Goal: Information Seeking & Learning: Check status

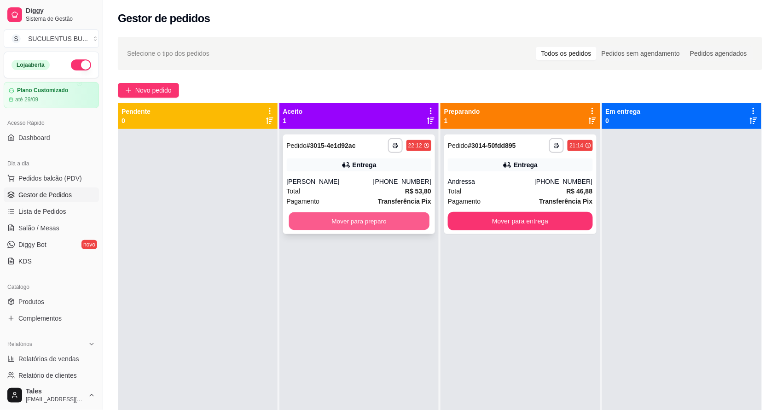
click at [350, 219] on button "Mover para preparo" at bounding box center [358, 221] width 140 height 18
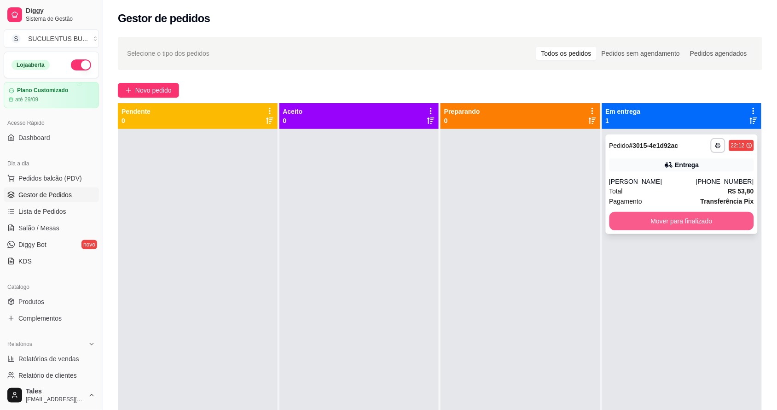
click at [705, 228] on button "Mover para finalizado" at bounding box center [681, 221] width 145 height 18
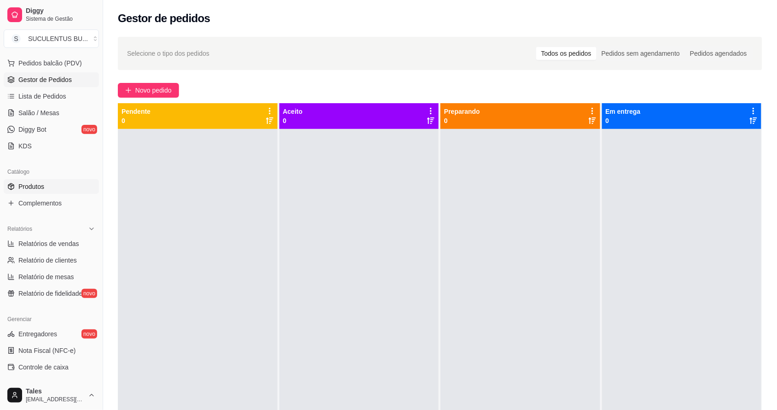
scroll to position [173, 0]
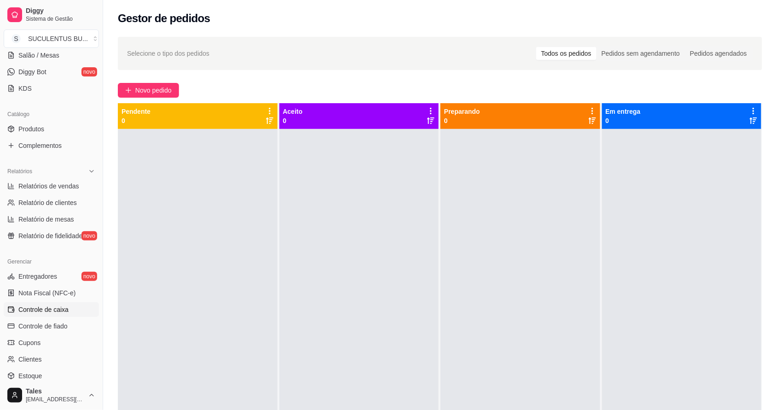
click at [59, 310] on span "Controle de caixa" at bounding box center [43, 309] width 50 height 9
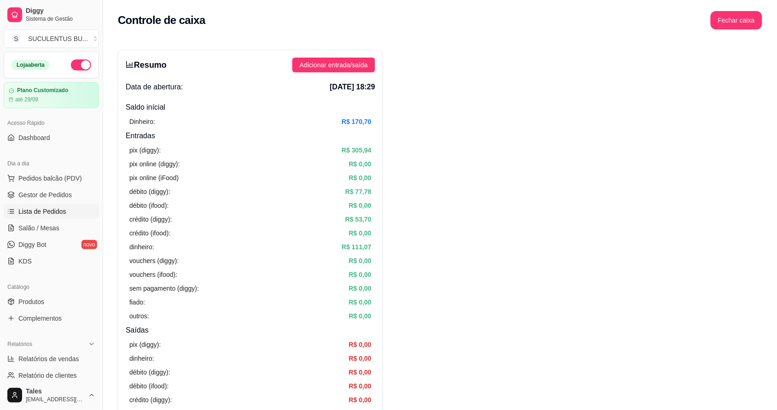
click at [63, 213] on span "Lista de Pedidos" at bounding box center [42, 211] width 48 height 9
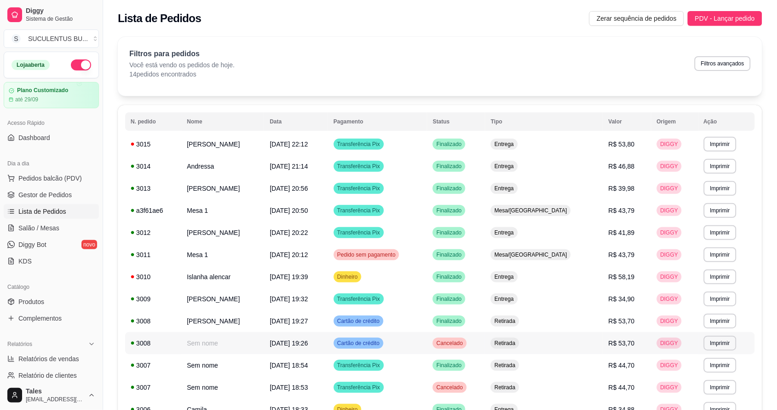
scroll to position [99, 0]
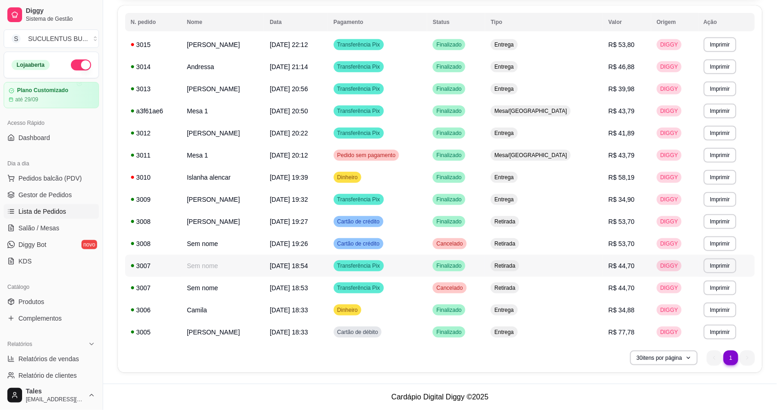
click at [613, 265] on span "R$ 44,70" at bounding box center [621, 265] width 26 height 7
click at [542, 266] on td "Retirada" at bounding box center [544, 265] width 118 height 22
click at [555, 266] on td "Retirada" at bounding box center [544, 265] width 118 height 22
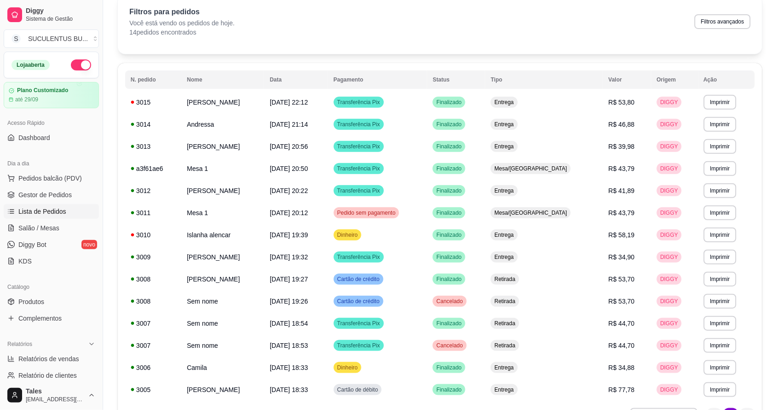
drag, startPoint x: 623, startPoint y: 256, endPoint x: 764, endPoint y: 128, distance: 189.9
click at [764, 128] on div "**********" at bounding box center [440, 214] width 674 height 451
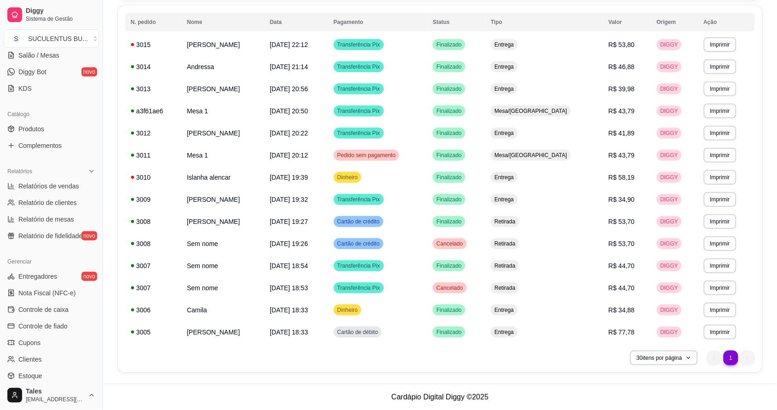
scroll to position [252, 0]
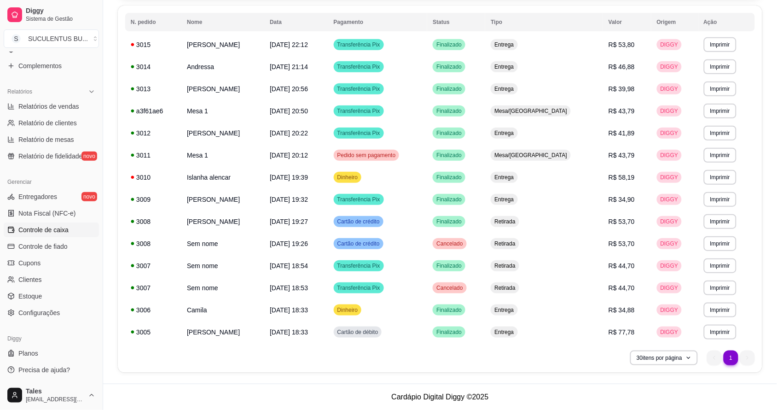
click at [74, 229] on link "Controle de caixa" at bounding box center [51, 229] width 95 height 15
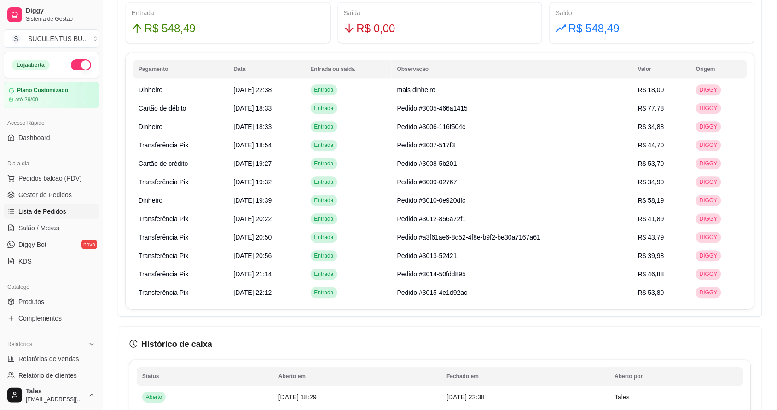
click at [51, 213] on span "Lista de Pedidos" at bounding box center [42, 211] width 48 height 9
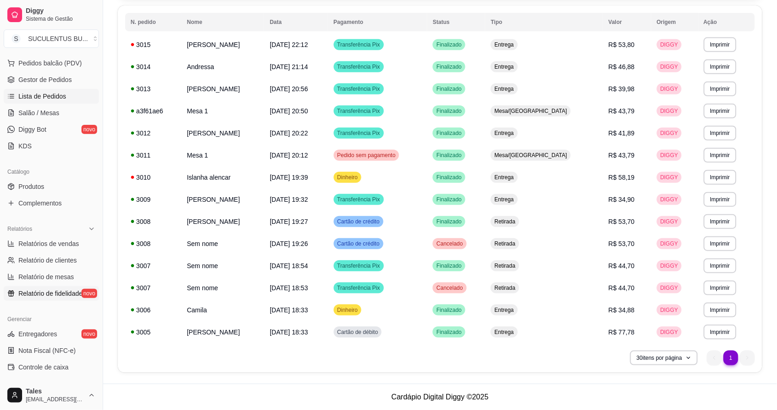
scroll to position [252, 0]
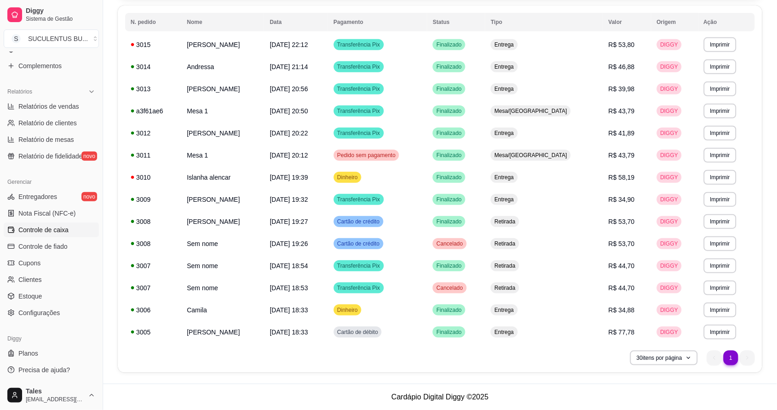
click at [59, 226] on span "Controle de caixa" at bounding box center [43, 229] width 50 height 9
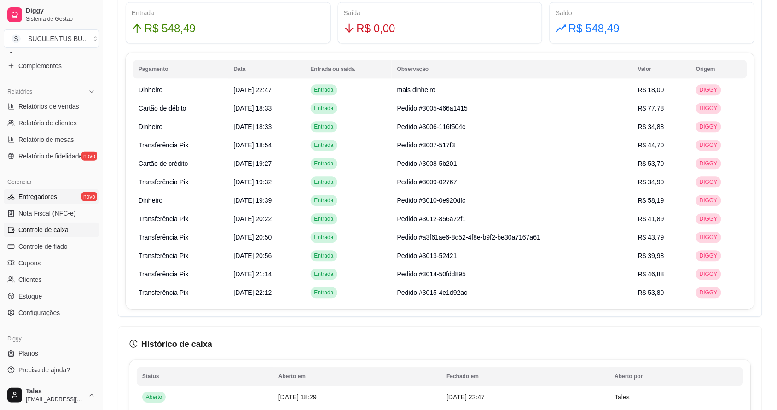
scroll to position [22, 0]
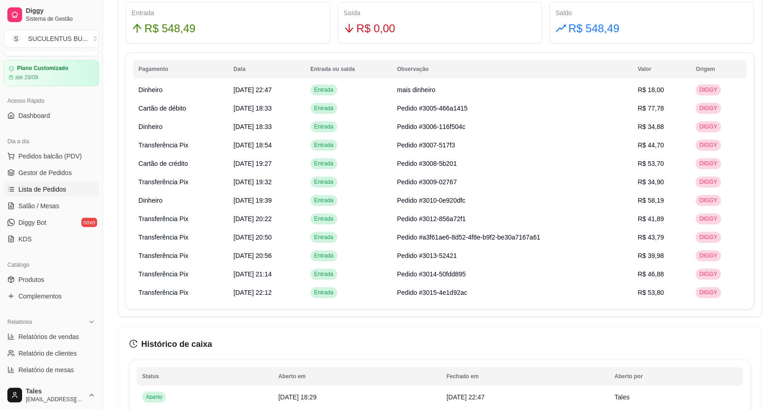
click at [65, 184] on link "Lista de Pedidos" at bounding box center [51, 189] width 95 height 15
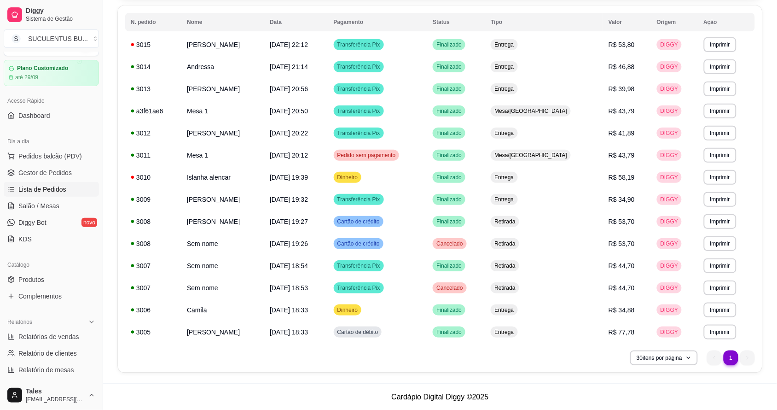
scroll to position [252, 0]
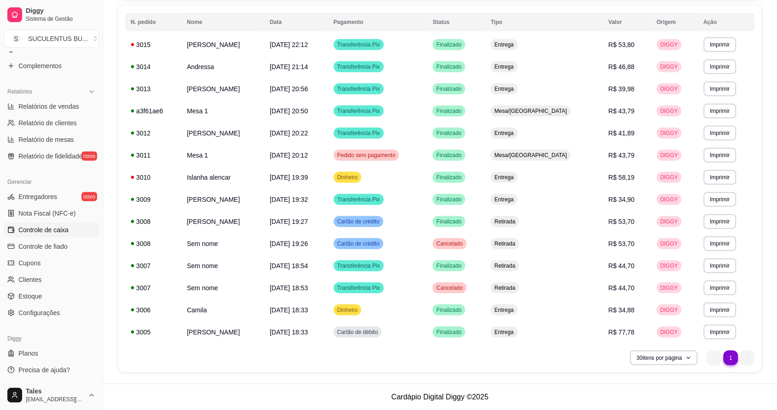
click at [58, 235] on link "Controle de caixa" at bounding box center [51, 229] width 95 height 15
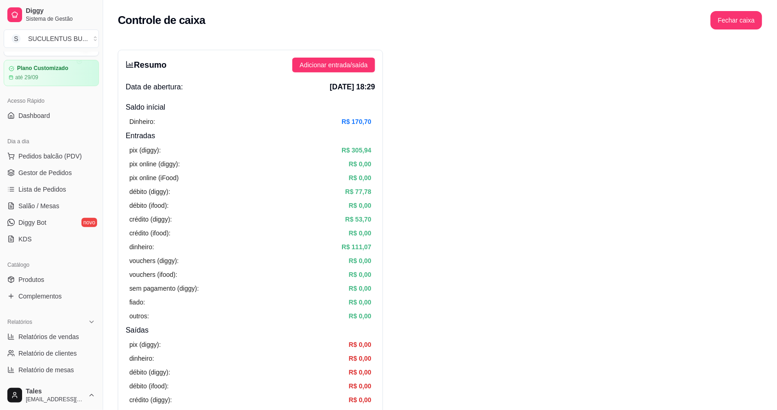
scroll to position [345, 0]
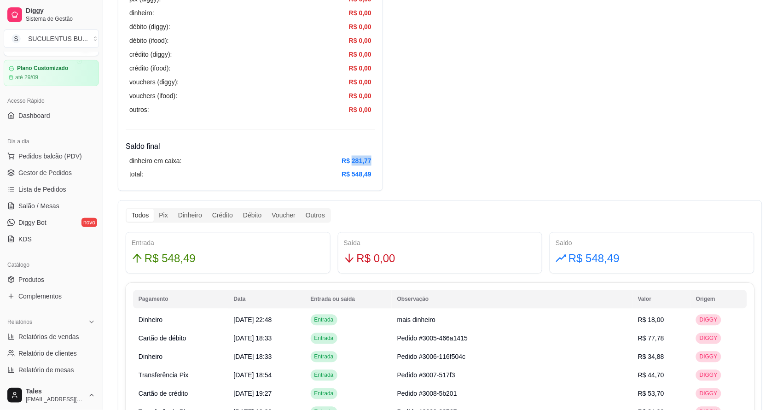
drag, startPoint x: 350, startPoint y: 160, endPoint x: 373, endPoint y: 159, distance: 23.0
click at [373, 159] on div "dinheiro em caixa: R$ 281,77 total: R$ 548,49" at bounding box center [250, 167] width 249 height 31
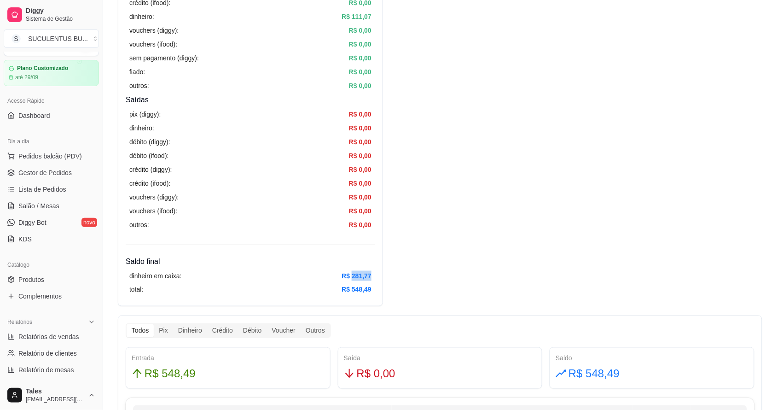
scroll to position [0, 0]
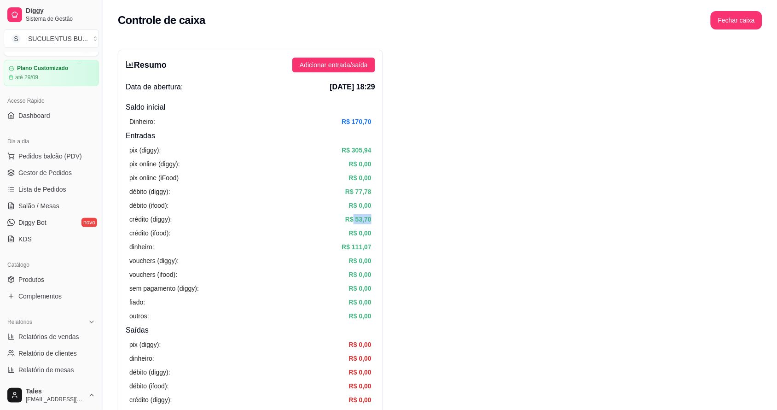
drag, startPoint x: 358, startPoint y: 214, endPoint x: 374, endPoint y: 218, distance: 16.4
click at [374, 218] on div "pix (diggy): R$ 305,94 pix online (diggy): R$ 0,00 pix online (iFood) R$ 0,00 d…" at bounding box center [250, 232] width 249 height 183
drag, startPoint x: 348, startPoint y: 121, endPoint x: 379, endPoint y: 118, distance: 30.5
click at [379, 118] on div "Resumo Adicionar entrada/saída Data de abertura: [DATE] 18:29 Saldo inícial Din…" at bounding box center [250, 293] width 265 height 486
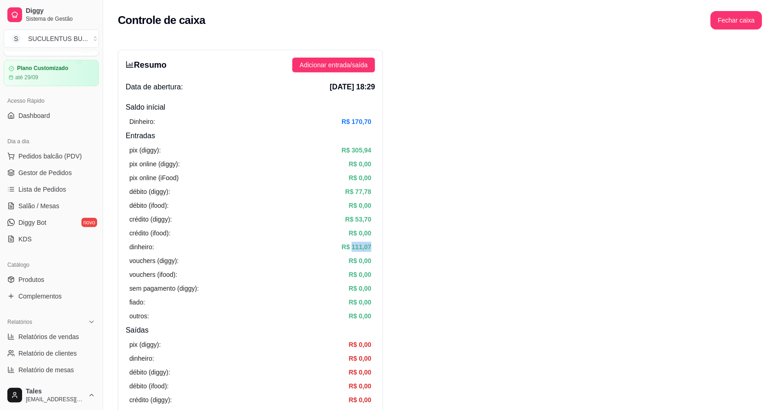
drag, startPoint x: 350, startPoint y: 248, endPoint x: 373, endPoint y: 247, distance: 22.6
click at [373, 247] on div "pix (diggy): R$ 305,94 pix online (diggy): R$ 0,00 pix online (iFood) R$ 0,00 d…" at bounding box center [250, 232] width 249 height 183
click at [44, 187] on span "Lista de Pedidos" at bounding box center [42, 189] width 48 height 9
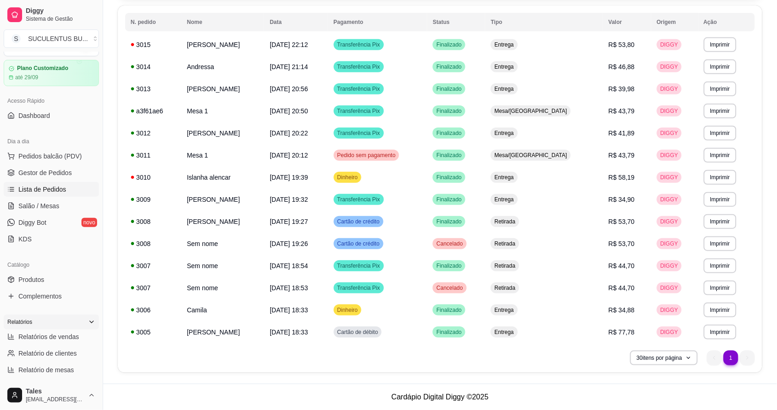
scroll to position [252, 0]
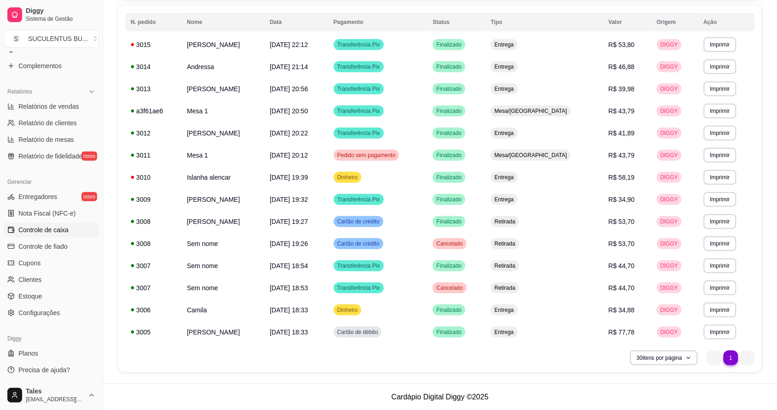
click at [58, 232] on span "Controle de caixa" at bounding box center [43, 229] width 50 height 9
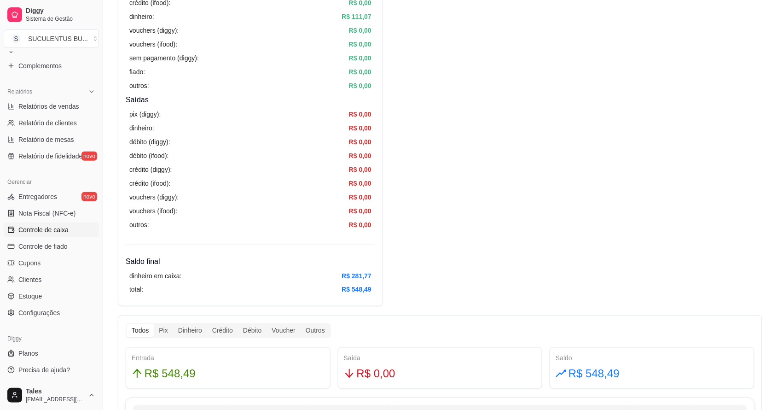
scroll to position [403, 0]
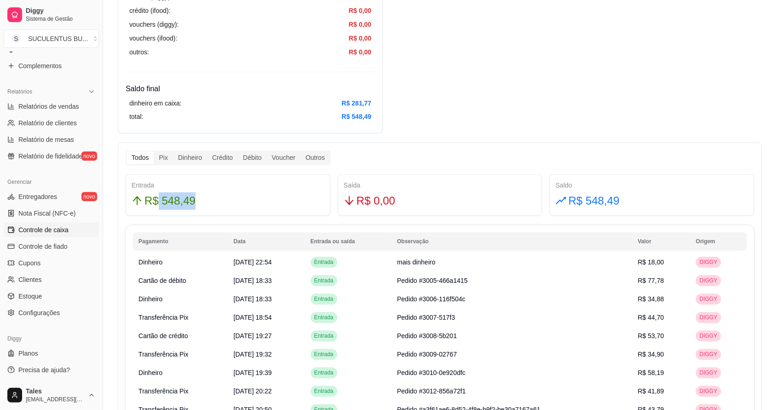
drag, startPoint x: 157, startPoint y: 199, endPoint x: 219, endPoint y: 202, distance: 62.6
click at [219, 202] on div "R$ 548,49" at bounding box center [228, 200] width 193 height 17
click at [255, 187] on div "Entrada" at bounding box center [228, 185] width 193 height 10
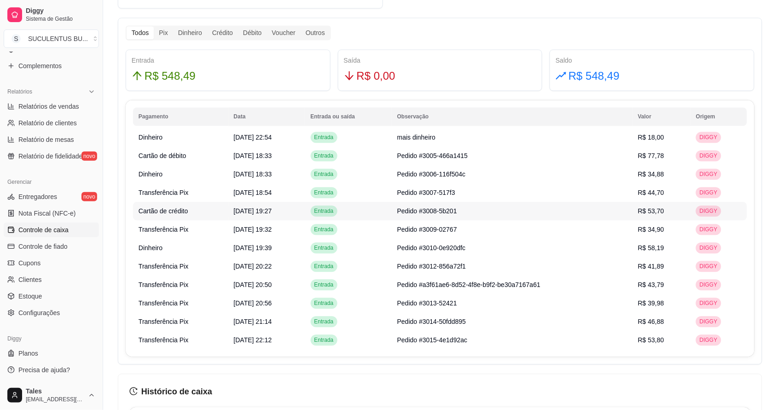
scroll to position [413, 0]
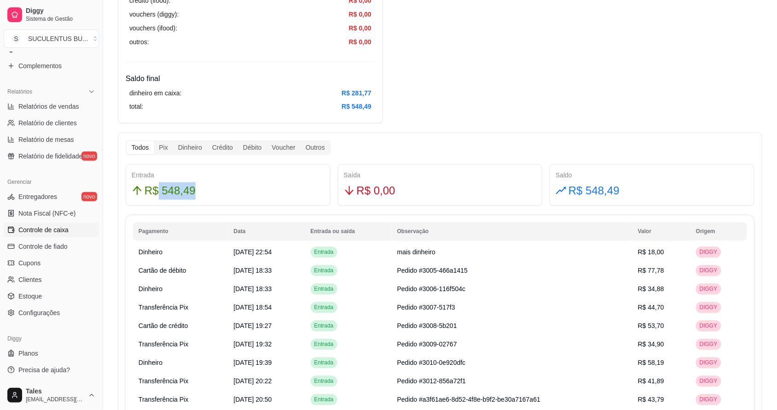
drag, startPoint x: 156, startPoint y: 192, endPoint x: 191, endPoint y: 192, distance: 35.0
click at [191, 192] on span "R$ 548,49" at bounding box center [169, 190] width 51 height 17
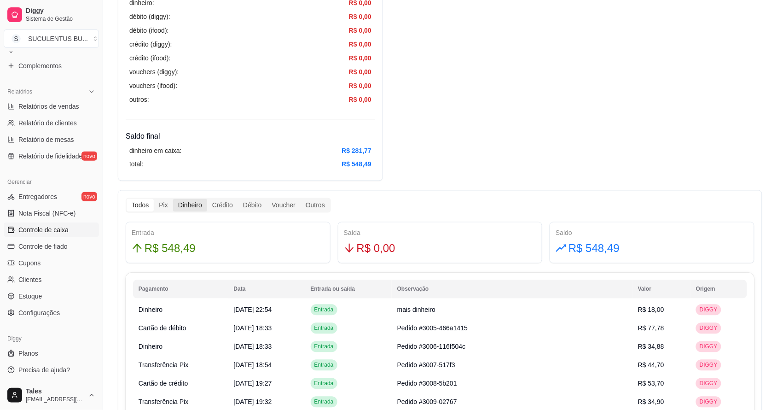
click at [173, 202] on div "Dinheiro" at bounding box center [190, 205] width 34 height 13
click at [173, 199] on input "Dinheiro" at bounding box center [173, 199] width 0 height 0
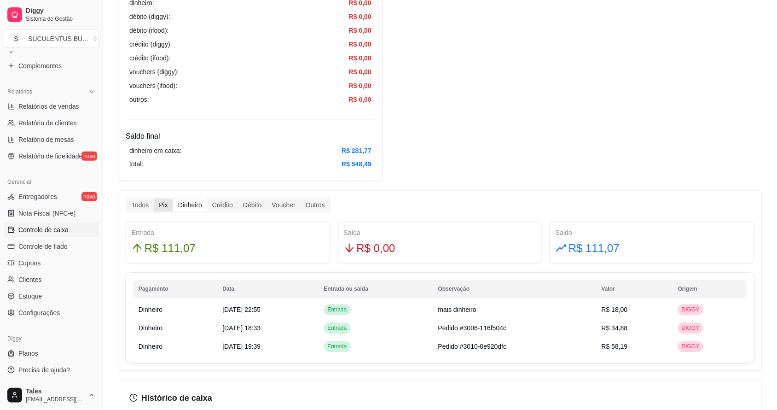
click at [162, 207] on div "Pix" at bounding box center [163, 205] width 19 height 13
click at [154, 199] on input "Pix" at bounding box center [154, 199] width 0 height 0
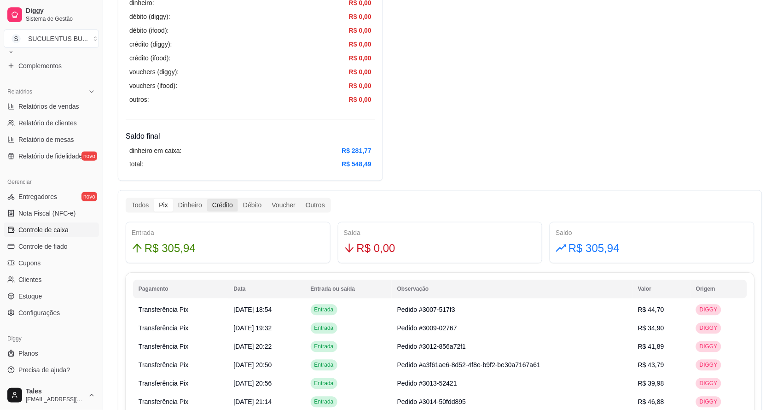
click at [228, 203] on div "Crédito" at bounding box center [222, 205] width 31 height 13
click at [207, 199] on input "Crédito" at bounding box center [207, 199] width 0 height 0
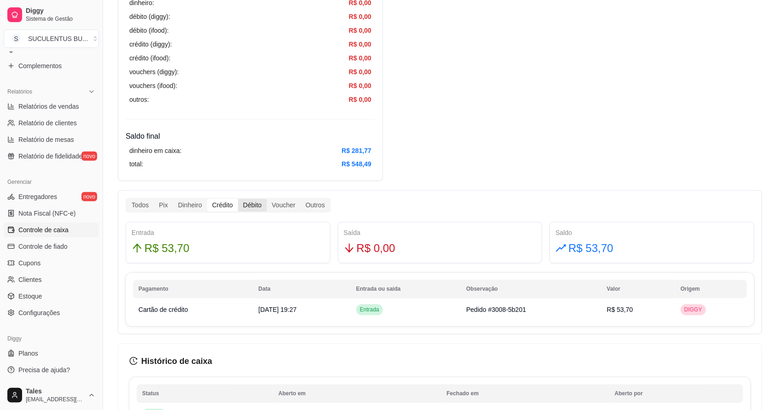
click at [252, 206] on div "Débito" at bounding box center [252, 205] width 29 height 13
click at [238, 199] on input "Débito" at bounding box center [238, 199] width 0 height 0
click at [285, 201] on div "Voucher" at bounding box center [284, 205] width 34 height 13
click at [267, 199] on input "Voucher" at bounding box center [267, 199] width 0 height 0
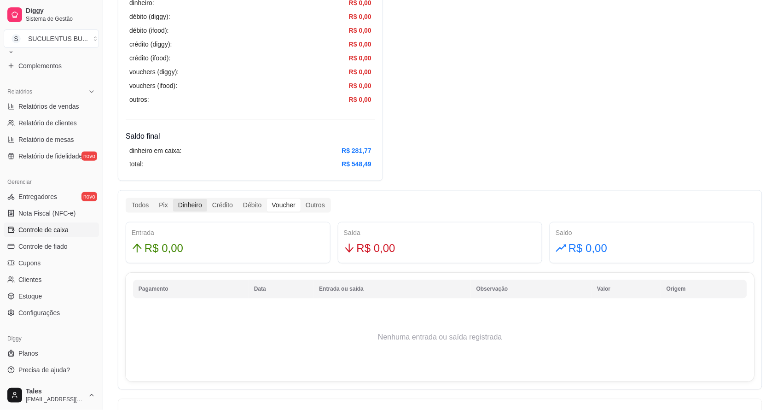
click at [190, 208] on div "Dinheiro" at bounding box center [190, 205] width 34 height 13
click at [173, 199] on input "Dinheiro" at bounding box center [173, 199] width 0 height 0
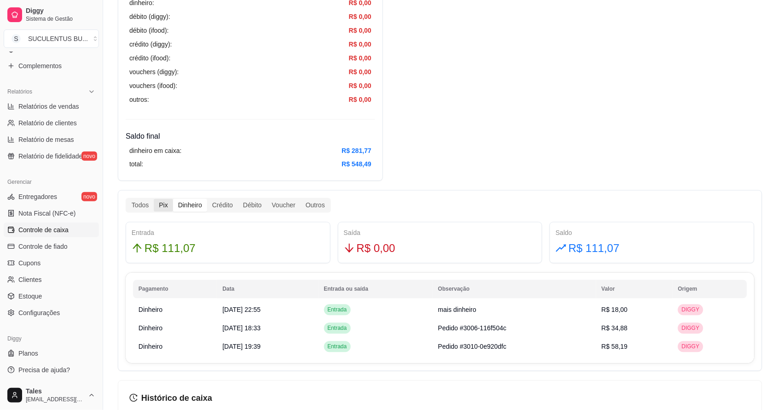
click at [164, 208] on div "Pix" at bounding box center [163, 205] width 19 height 13
click at [154, 199] on input "Pix" at bounding box center [154, 199] width 0 height 0
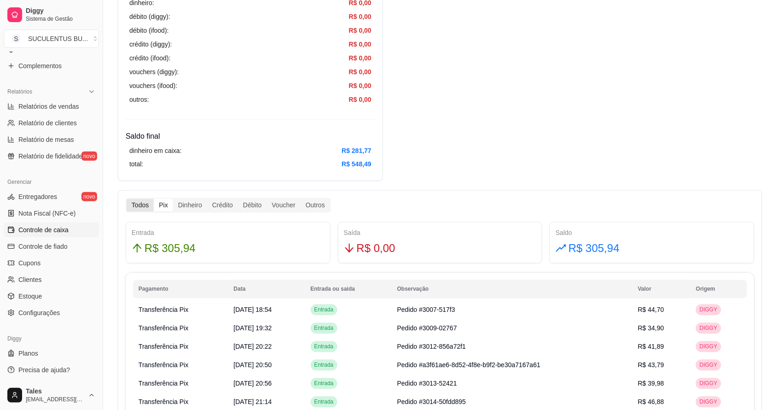
click at [134, 209] on div "Todos" at bounding box center [140, 205] width 27 height 13
click at [127, 199] on input "Todos" at bounding box center [127, 199] width 0 height 0
click at [166, 199] on div "Pix" at bounding box center [163, 205] width 19 height 13
click at [154, 199] on input "Pix" at bounding box center [154, 199] width 0 height 0
click at [191, 205] on div "Dinheiro" at bounding box center [190, 205] width 34 height 13
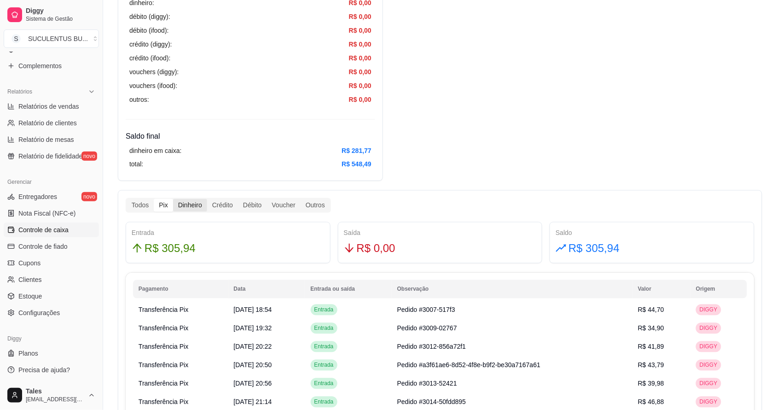
click at [173, 199] on input "Dinheiro" at bounding box center [173, 199] width 0 height 0
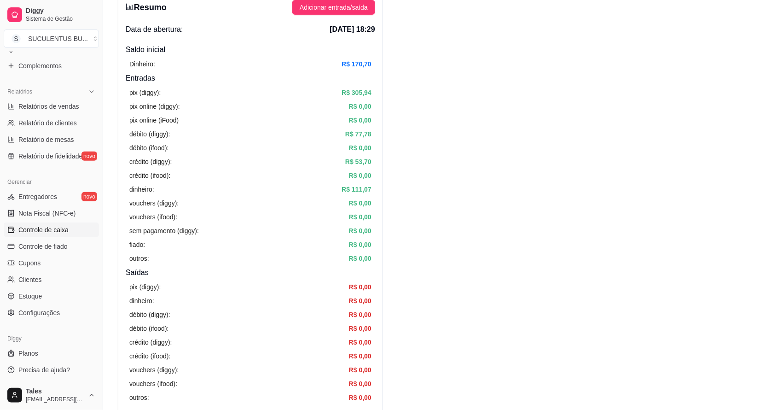
scroll to position [0, 0]
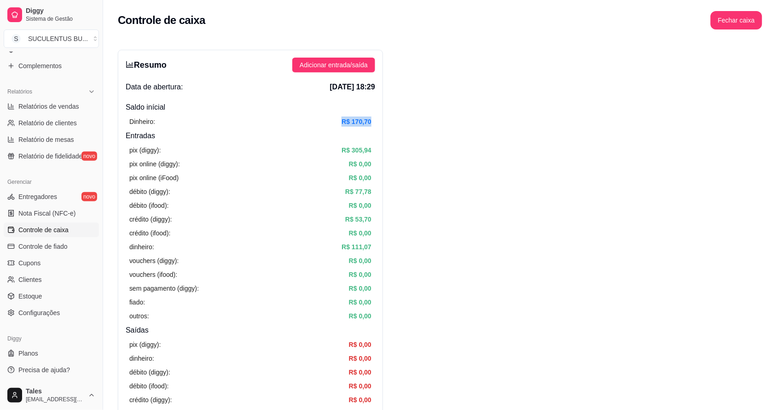
drag, startPoint x: 339, startPoint y: 121, endPoint x: 375, endPoint y: 115, distance: 36.7
click at [375, 115] on div "Resumo Adicionar entrada/saída Data de abertura: [DATE] 18:29 Saldo inícial Din…" at bounding box center [250, 293] width 265 height 486
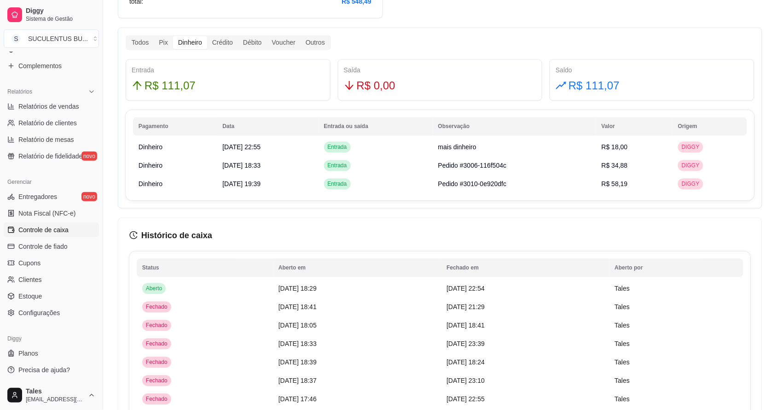
scroll to position [460, 0]
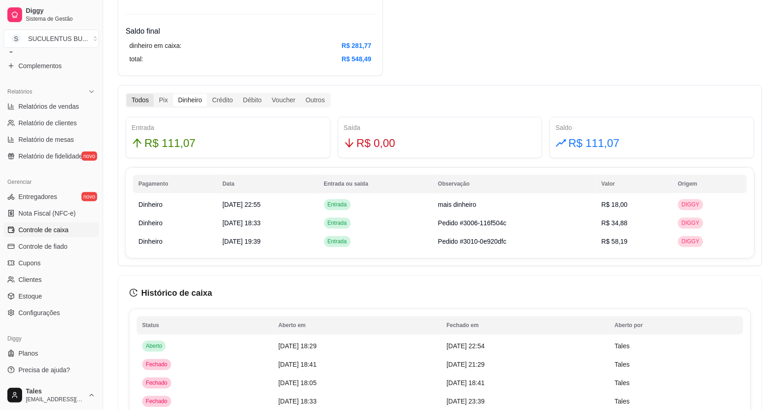
click at [141, 97] on div "Todos" at bounding box center [140, 100] width 27 height 13
click at [127, 94] on input "Todos" at bounding box center [127, 94] width 0 height 0
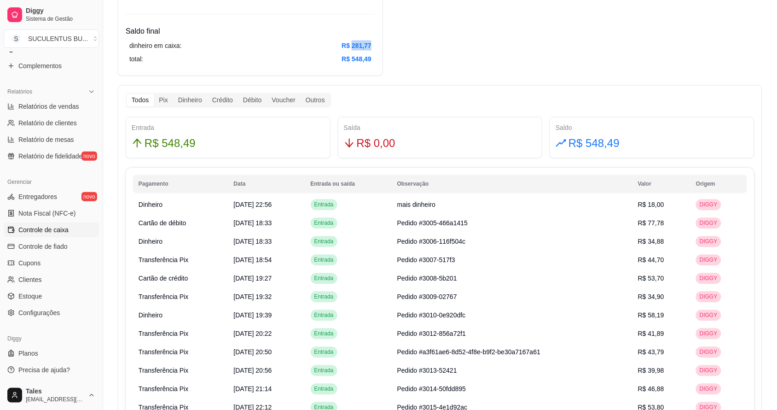
drag, startPoint x: 351, startPoint y: 42, endPoint x: 371, endPoint y: 42, distance: 20.3
click at [371, 42] on article "R$ 281,77" at bounding box center [356, 45] width 30 height 10
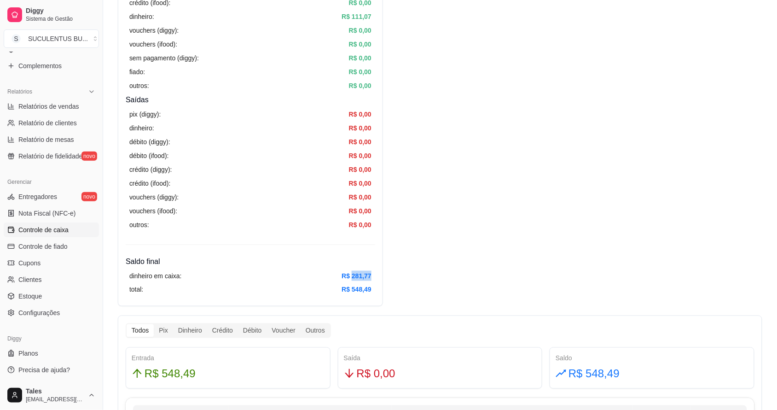
scroll to position [173, 0]
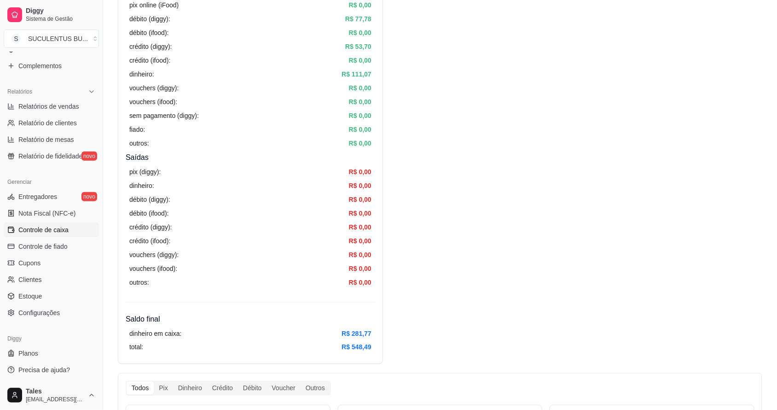
click at [54, 104] on span "Relatórios de vendas" at bounding box center [48, 106] width 61 height 9
select select "ALL"
select select "0"
